Goal: Check status: Check status

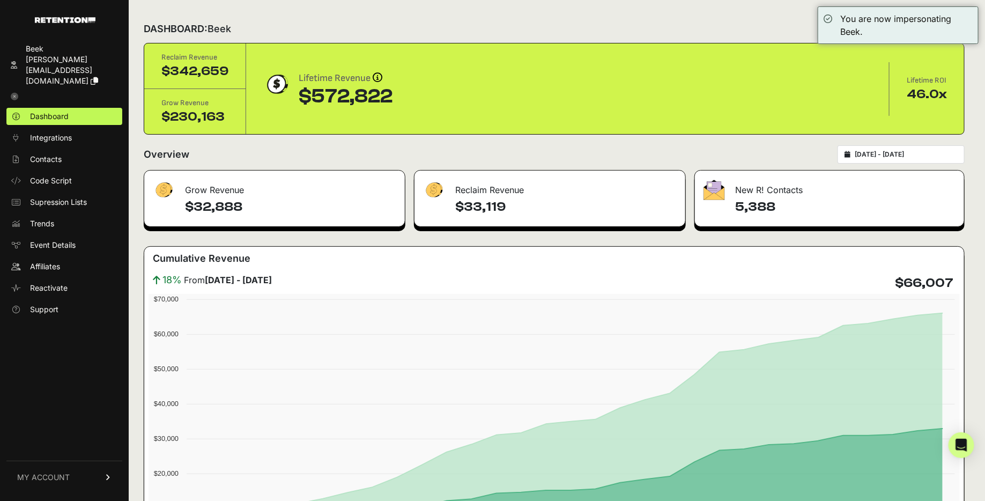
type input "[DATE]"
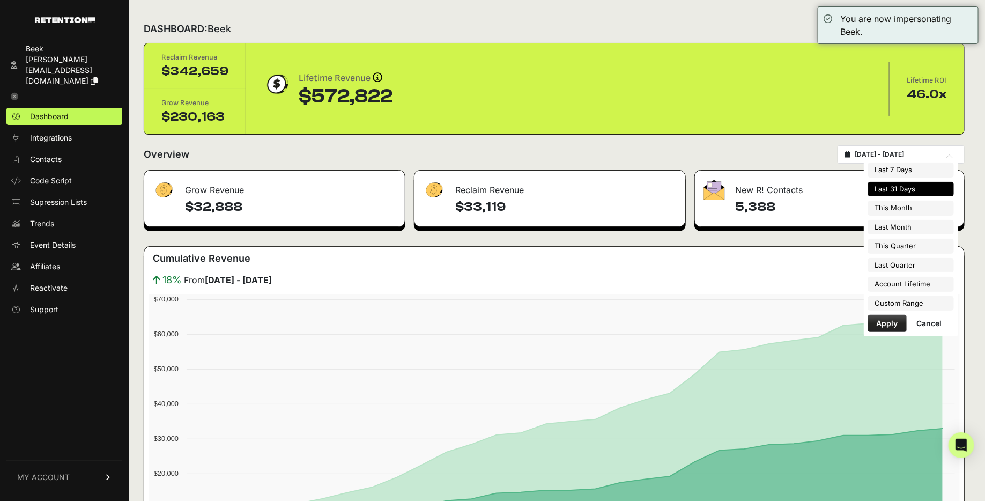
click at [910, 153] on input "[DATE] - [DATE]" at bounding box center [905, 154] width 103 height 9
type input "[DATE]"
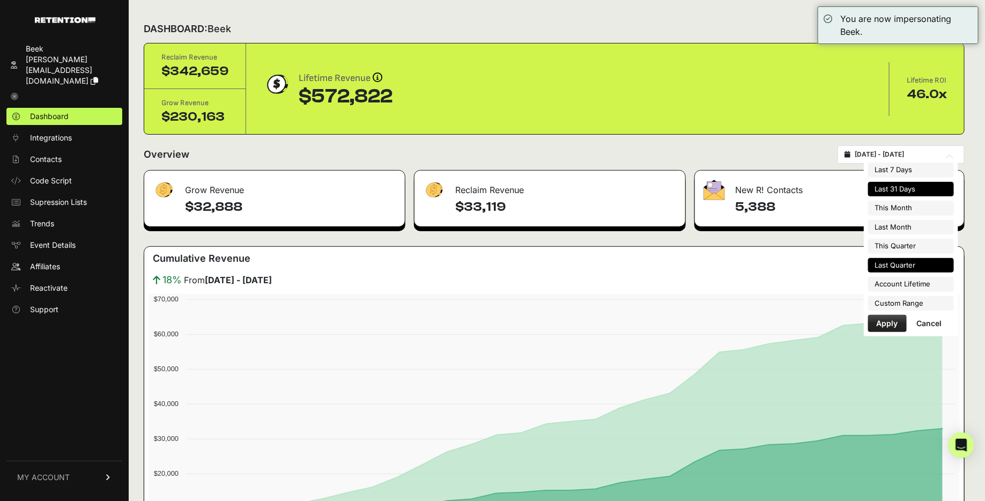
type input "[DATE]"
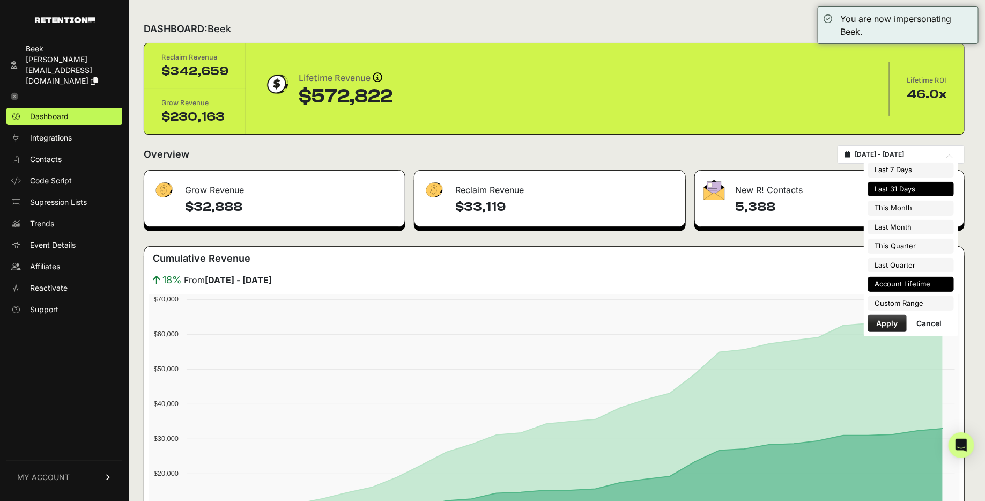
type input "[DATE]"
click at [890, 296] on li "Custom Range" at bounding box center [911, 303] width 86 height 15
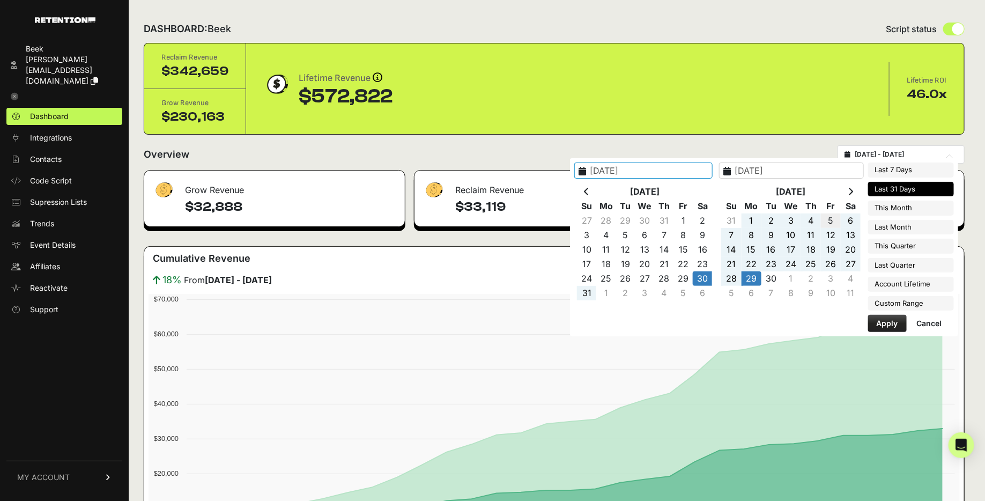
type input "[DATE]"
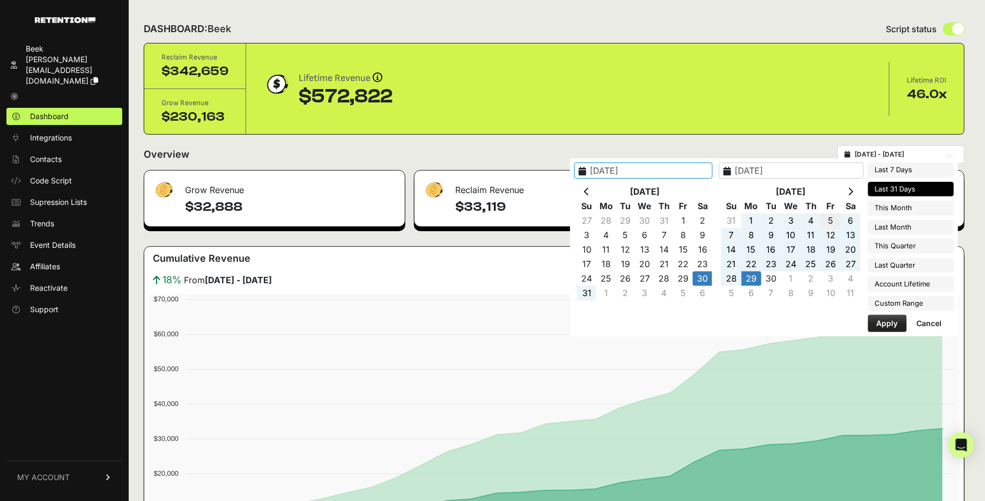
type input "[DATE]"
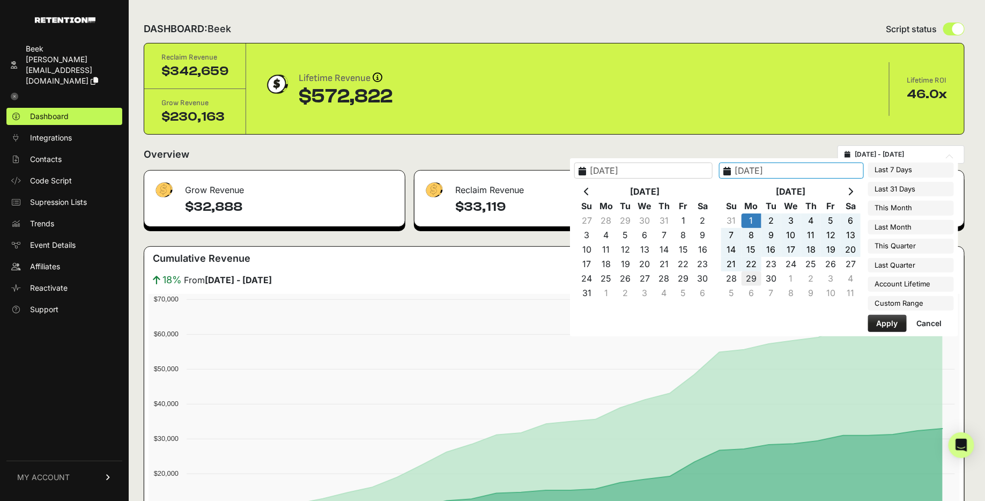
type input "[DATE]"
click at [886, 318] on button "Apply" at bounding box center [887, 323] width 39 height 17
type input "[DATE] - [DATE]"
